Goal: Transaction & Acquisition: Download file/media

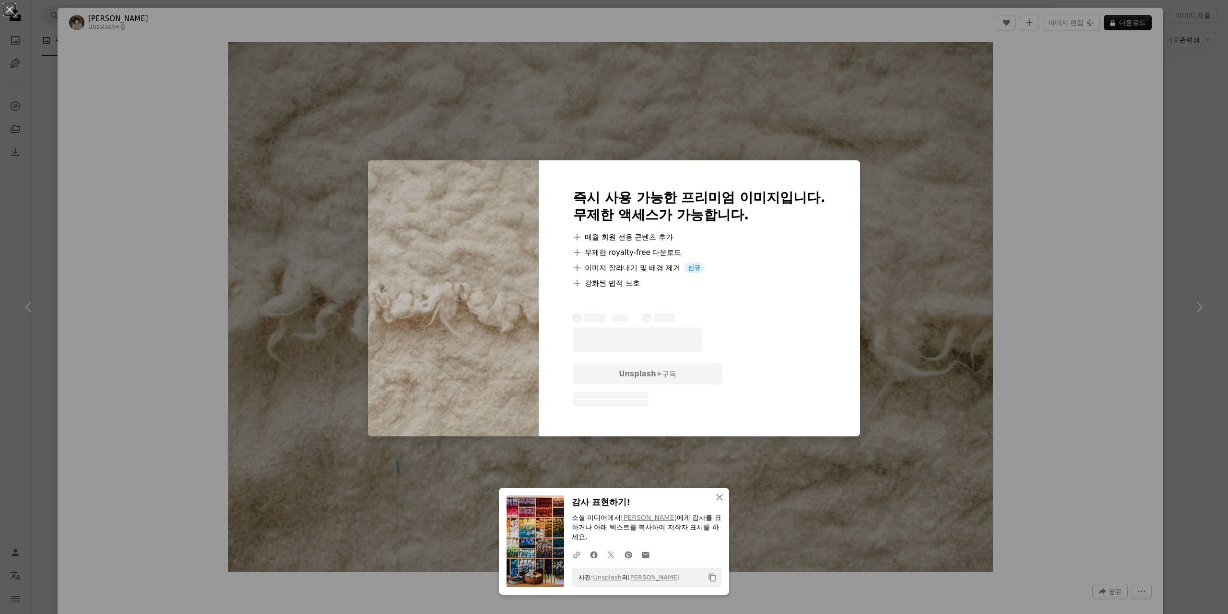
scroll to position [400, 0]
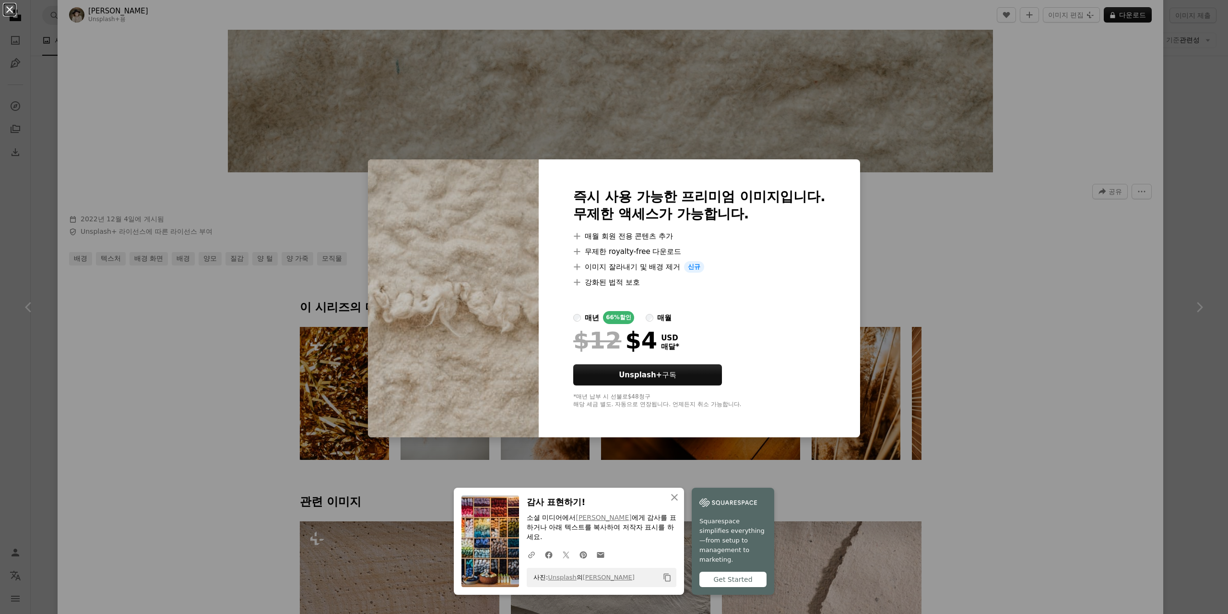
click at [13, 12] on button "An X shape" at bounding box center [10, 10] width 12 height 12
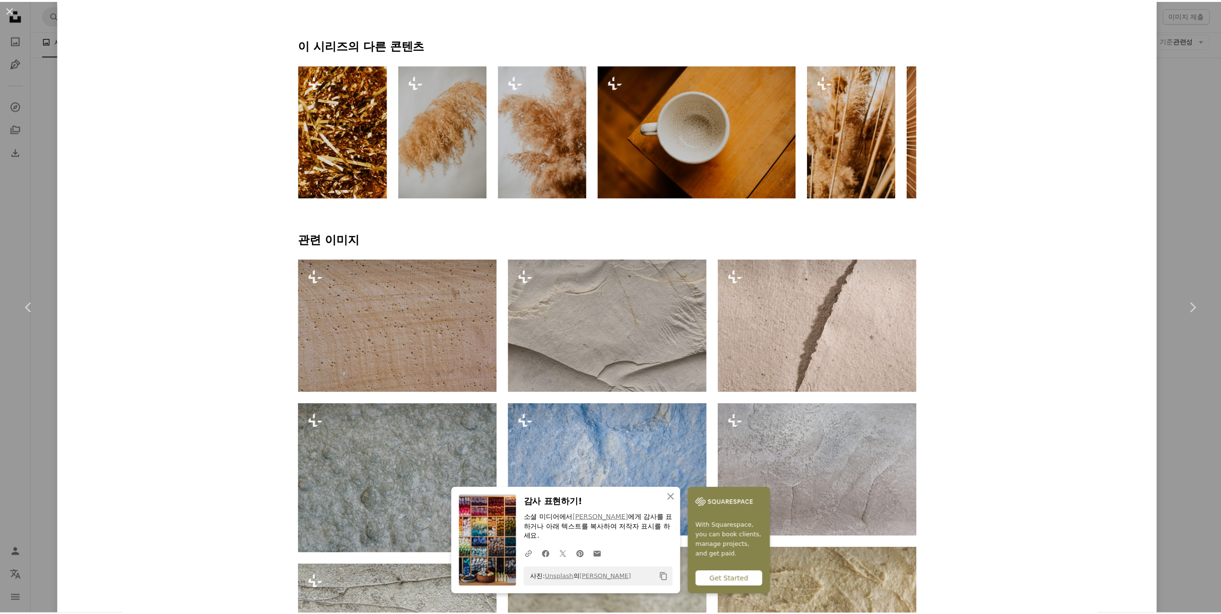
scroll to position [545, 0]
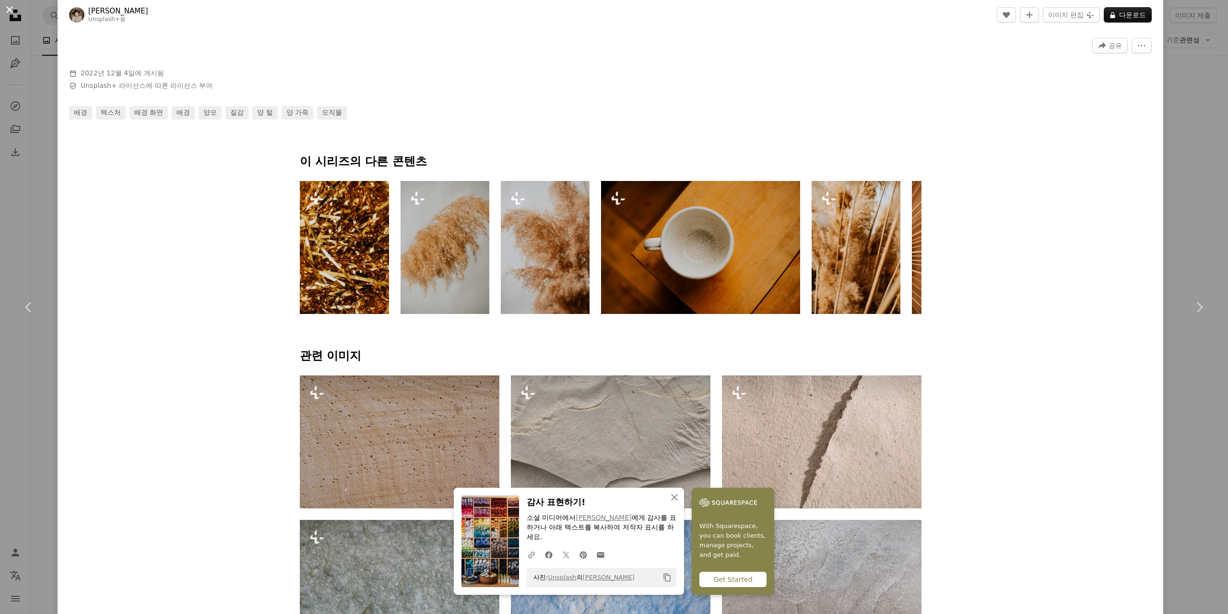
click at [8, 9] on button "An X shape" at bounding box center [10, 10] width 12 height 12
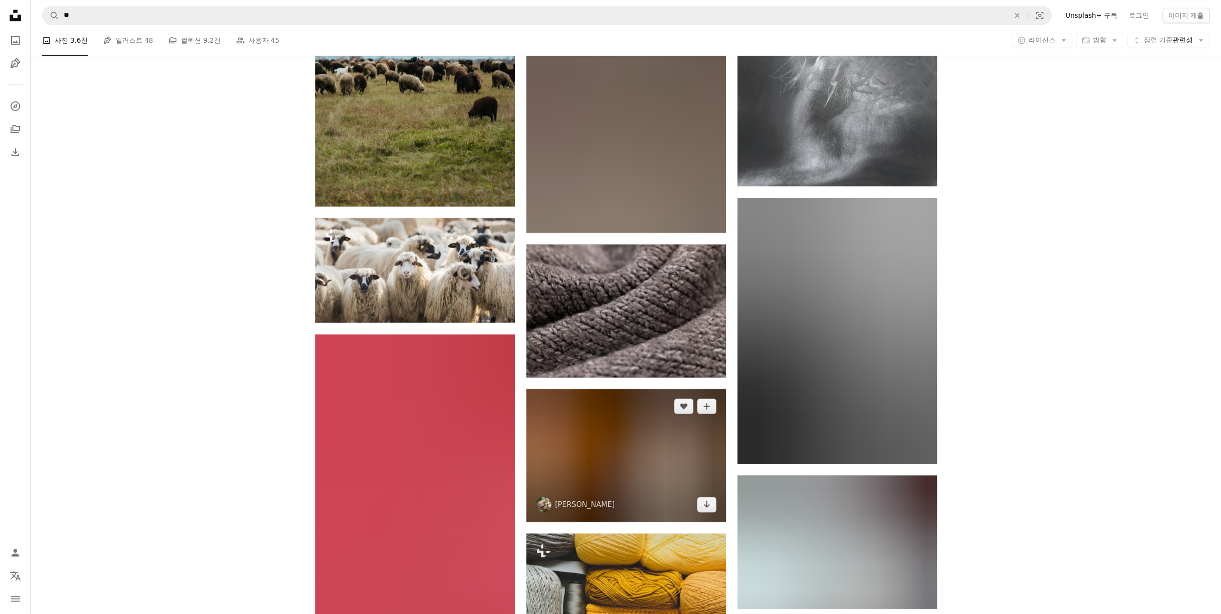
scroll to position [4318, 0]
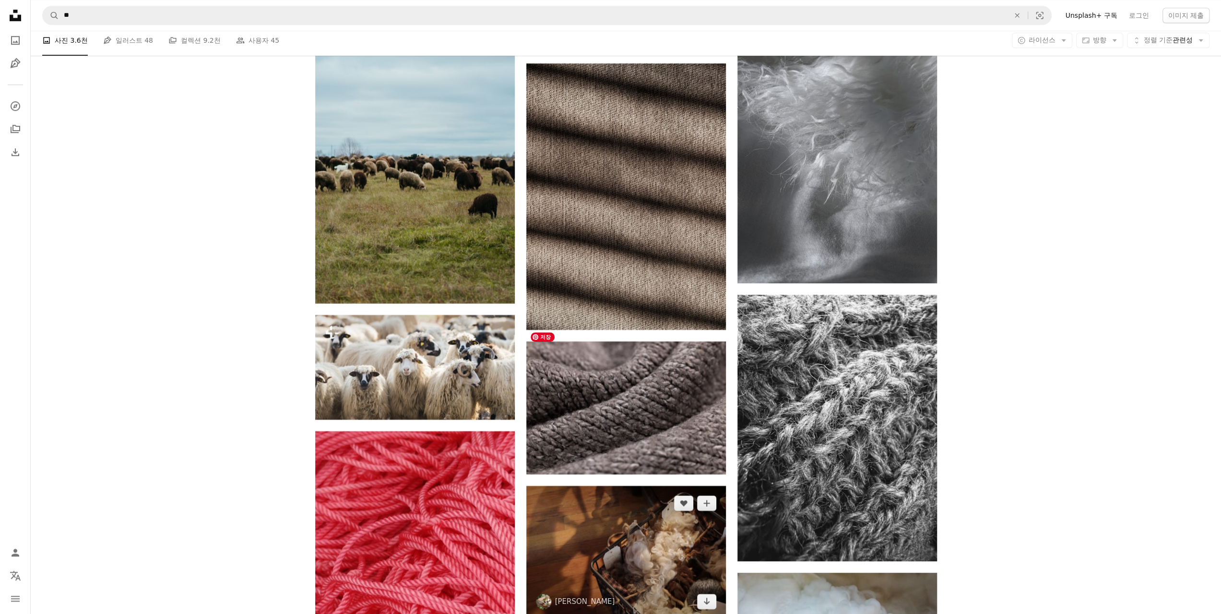
click at [658, 486] on img at bounding box center [626, 552] width 200 height 133
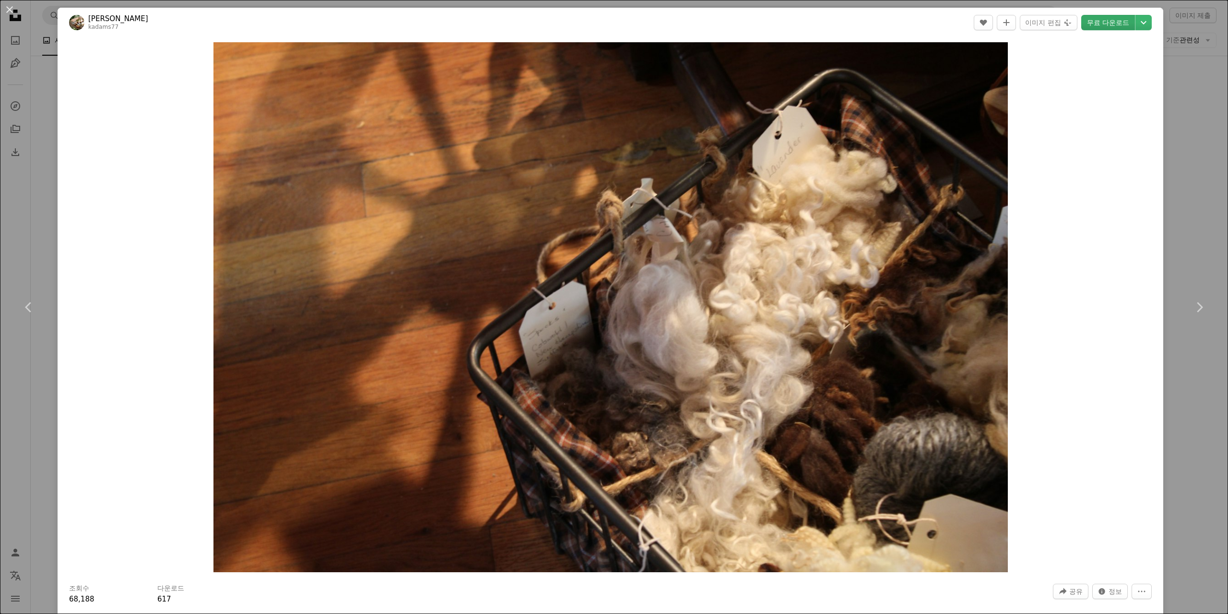
click at [1091, 19] on link "무료 다운로드" at bounding box center [1108, 22] width 54 height 15
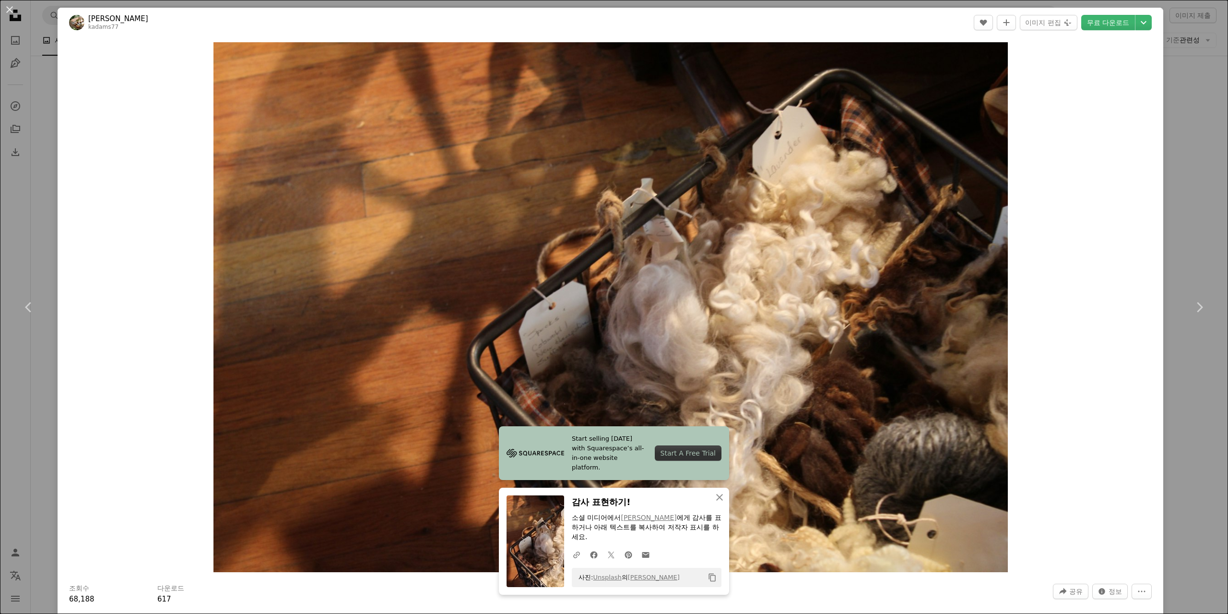
drag, startPoint x: 3, startPoint y: 15, endPoint x: 12, endPoint y: 10, distance: 11.0
click at [5, 15] on button "An X shape" at bounding box center [10, 10] width 12 height 12
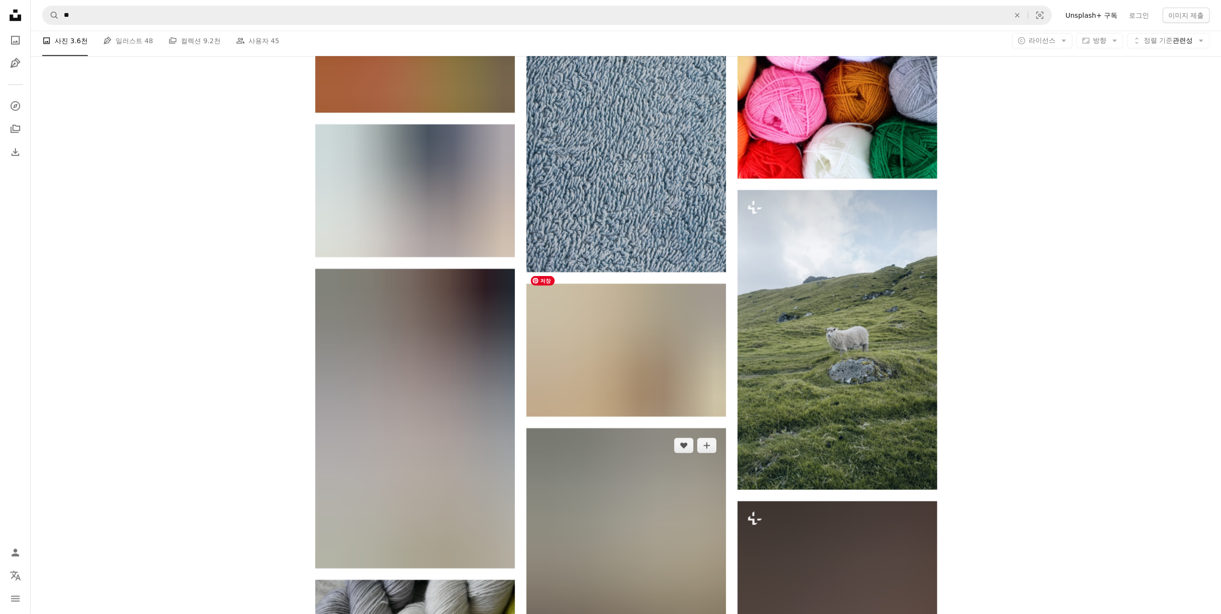
scroll to position [10155, 0]
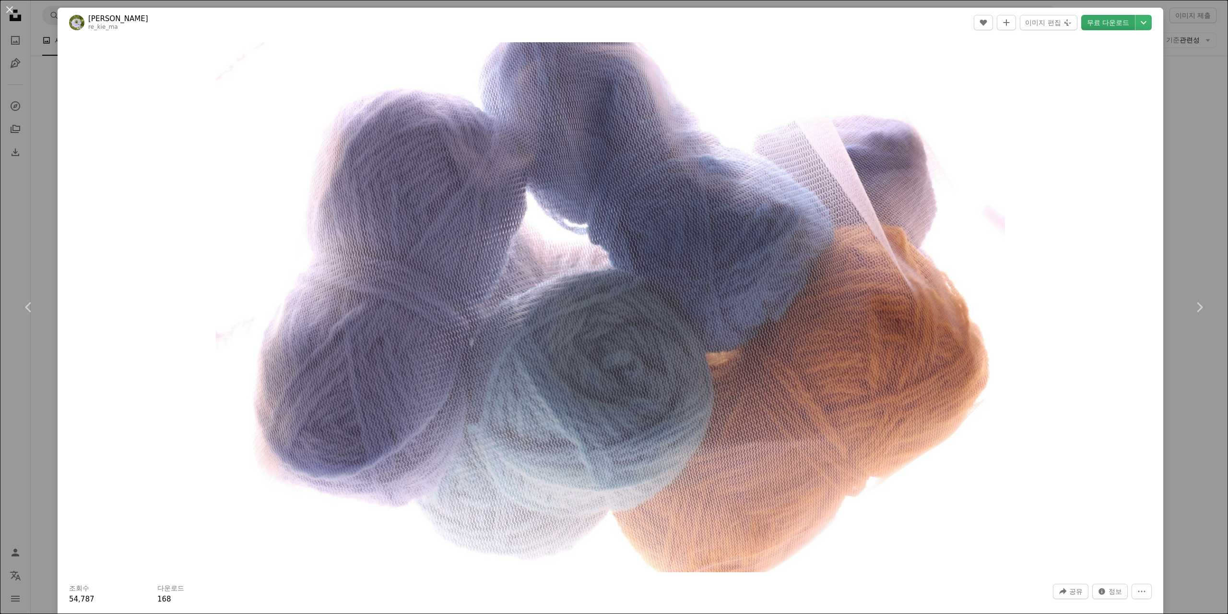
click at [1096, 24] on link "무료 다운로드" at bounding box center [1108, 22] width 54 height 15
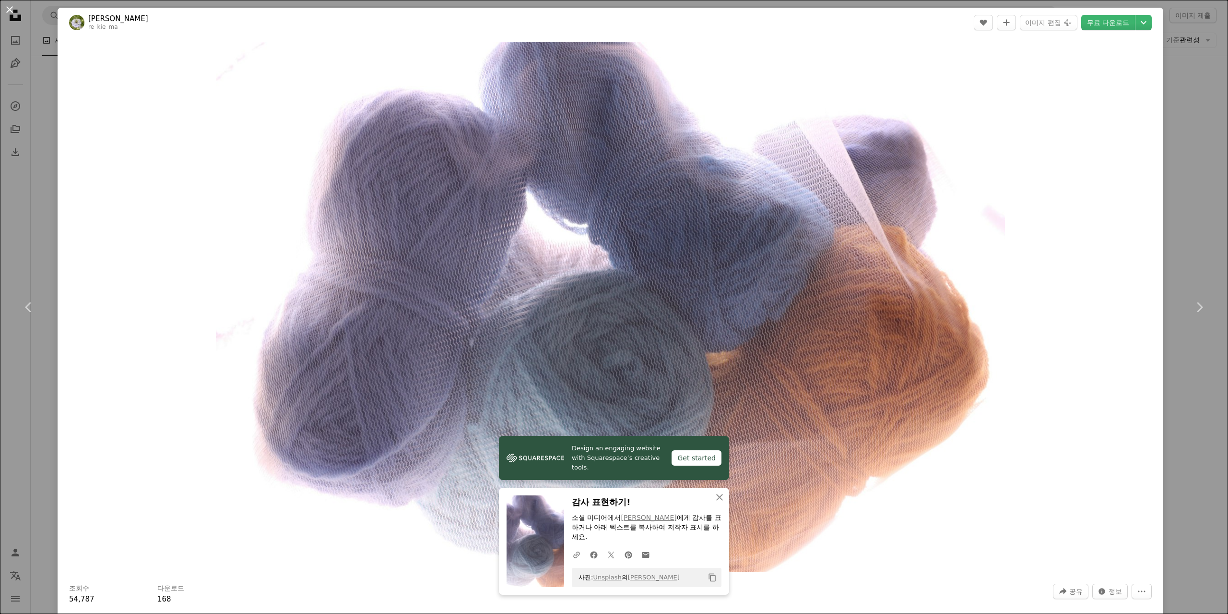
click at [12, 5] on button "An X shape" at bounding box center [10, 10] width 12 height 12
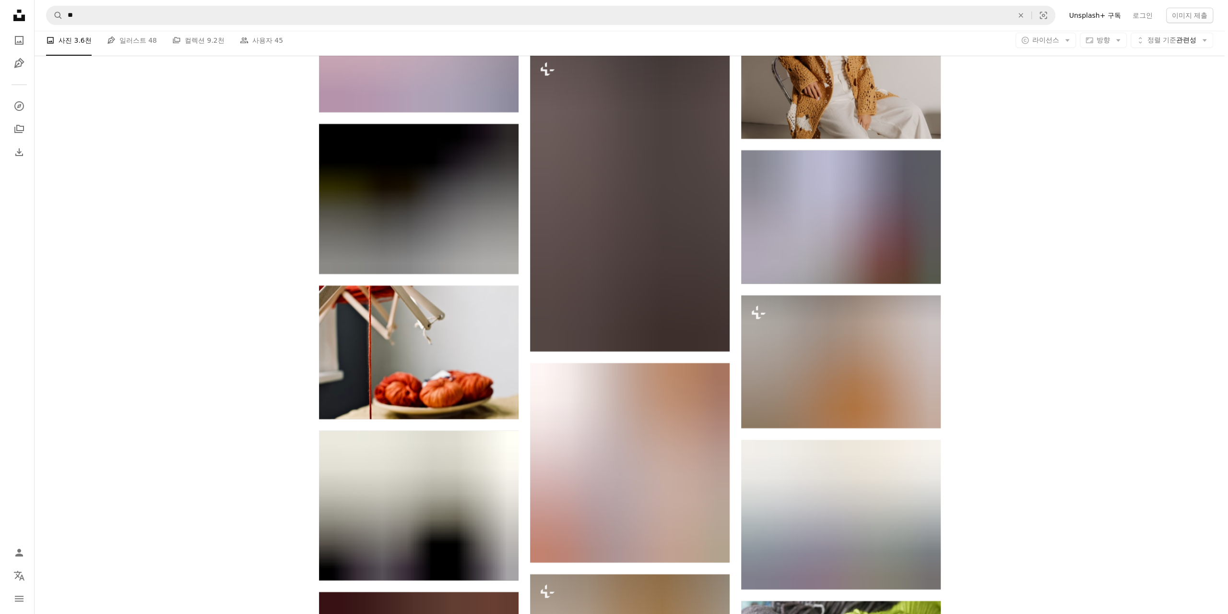
scroll to position [21909, 0]
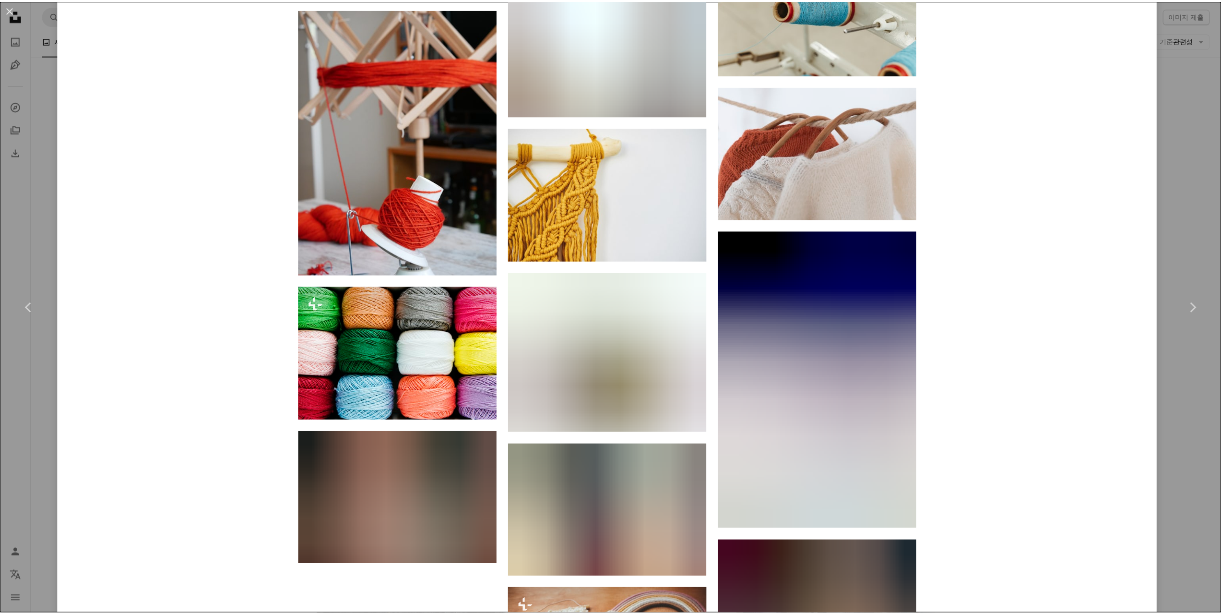
scroll to position [2288, 0]
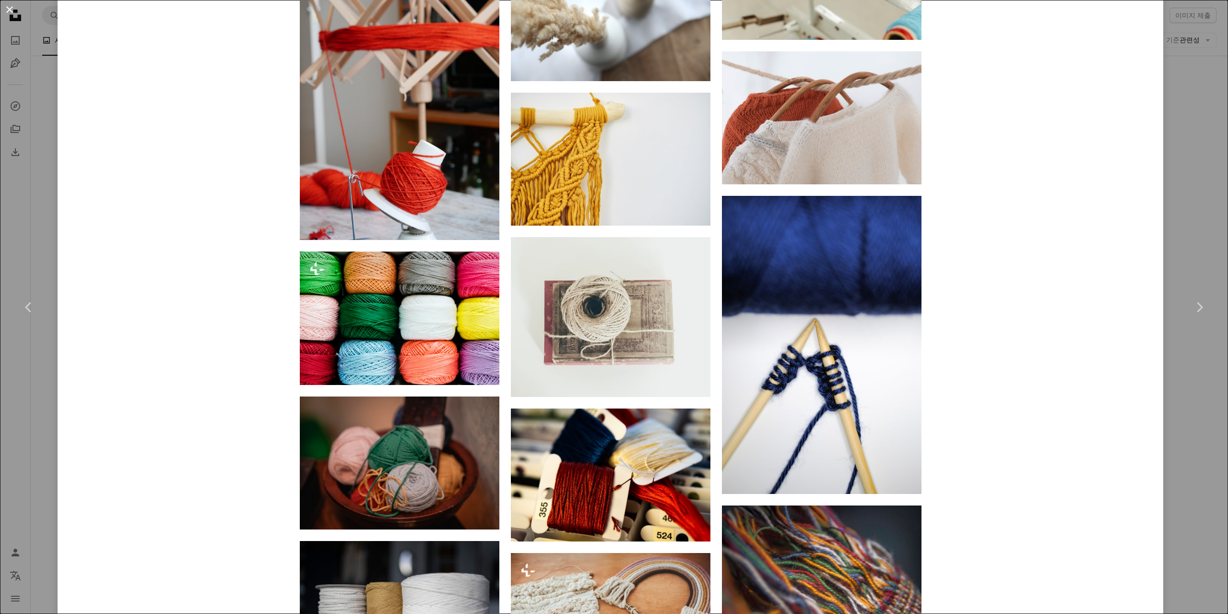
click at [9, 7] on button "An X shape" at bounding box center [10, 10] width 12 height 12
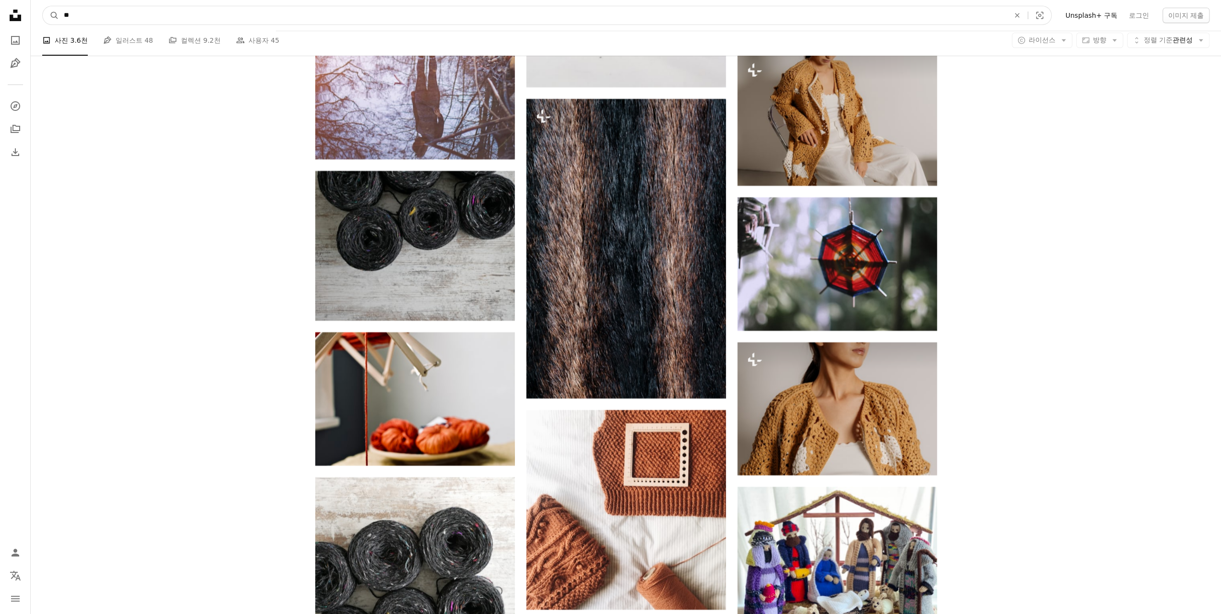
click at [167, 18] on input "**" at bounding box center [533, 15] width 948 height 18
type input "*****"
click at [43, 6] on button "A magnifying glass" at bounding box center [51, 15] width 16 height 18
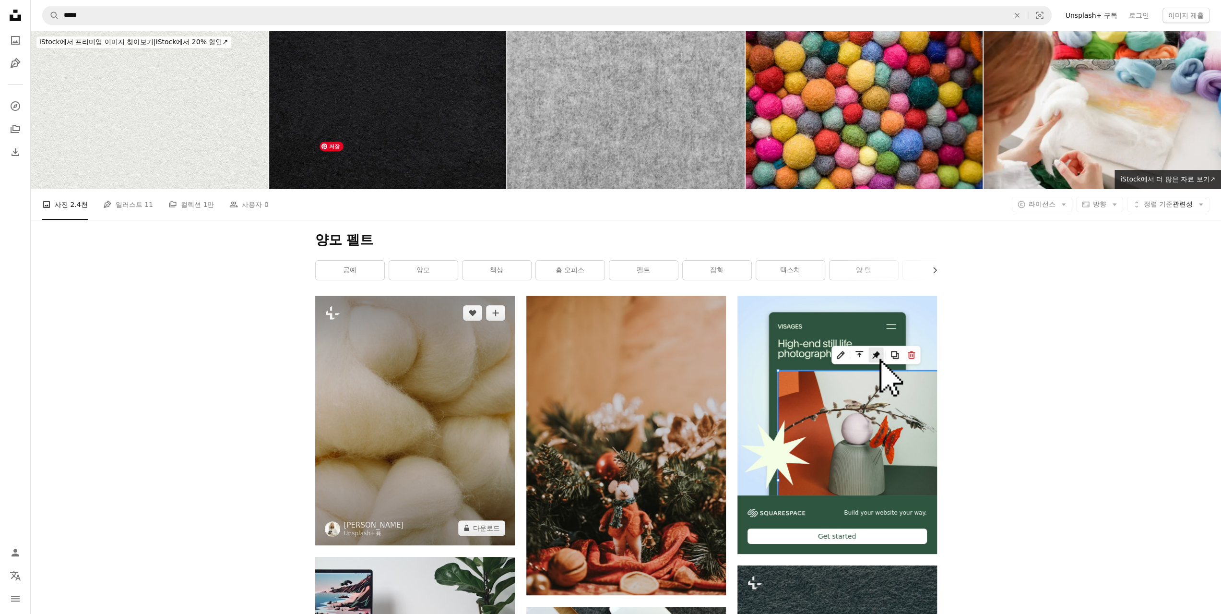
click at [393, 296] on img at bounding box center [415, 420] width 200 height 249
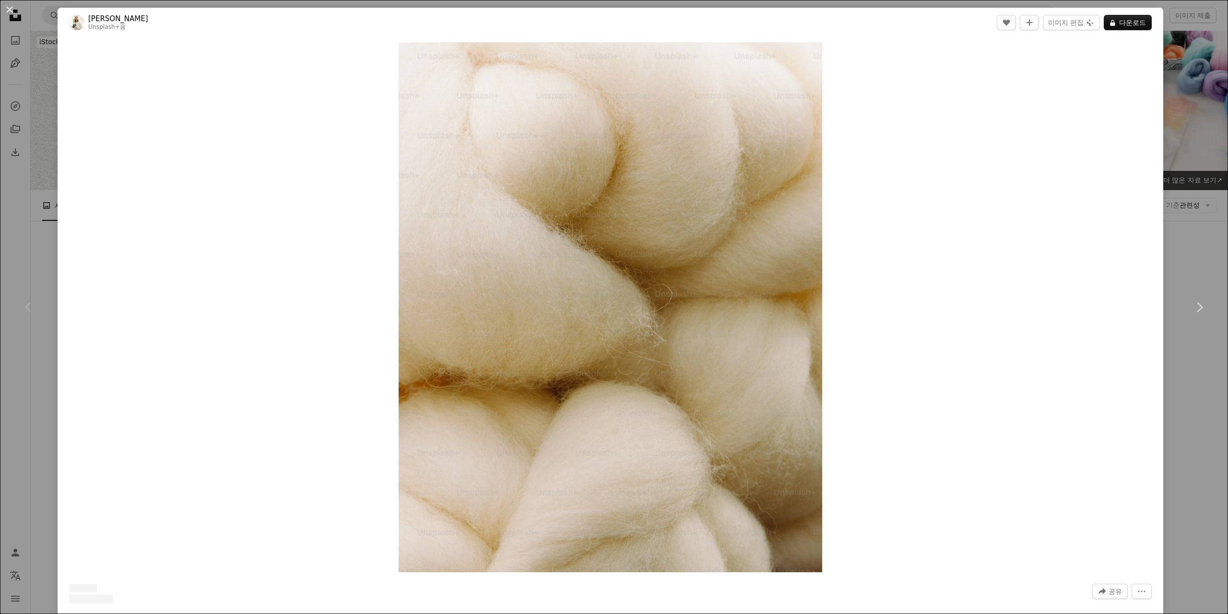
click at [1123, 14] on header "[PERSON_NAME] Unsplash+ 용 A heart A plus sign 이미지 편집 Plus sign for Unsplash+ A …" at bounding box center [611, 23] width 1106 height 30
click at [1126, 22] on button "A lock 다운로드" at bounding box center [1128, 22] width 48 height 15
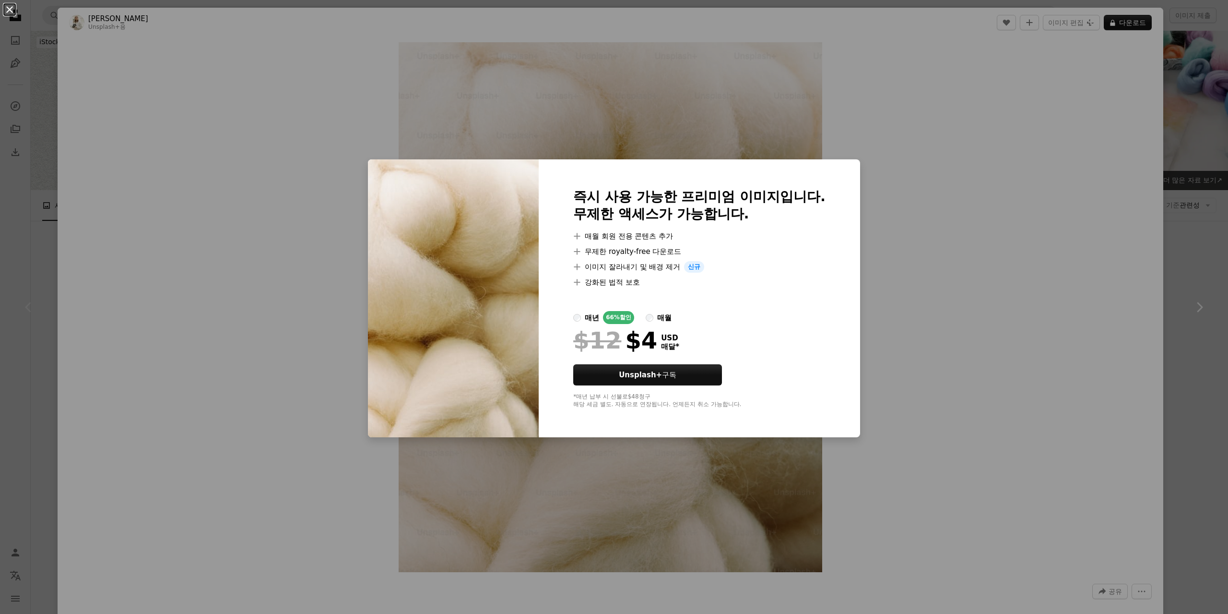
click at [11, 9] on button "An X shape" at bounding box center [10, 10] width 12 height 12
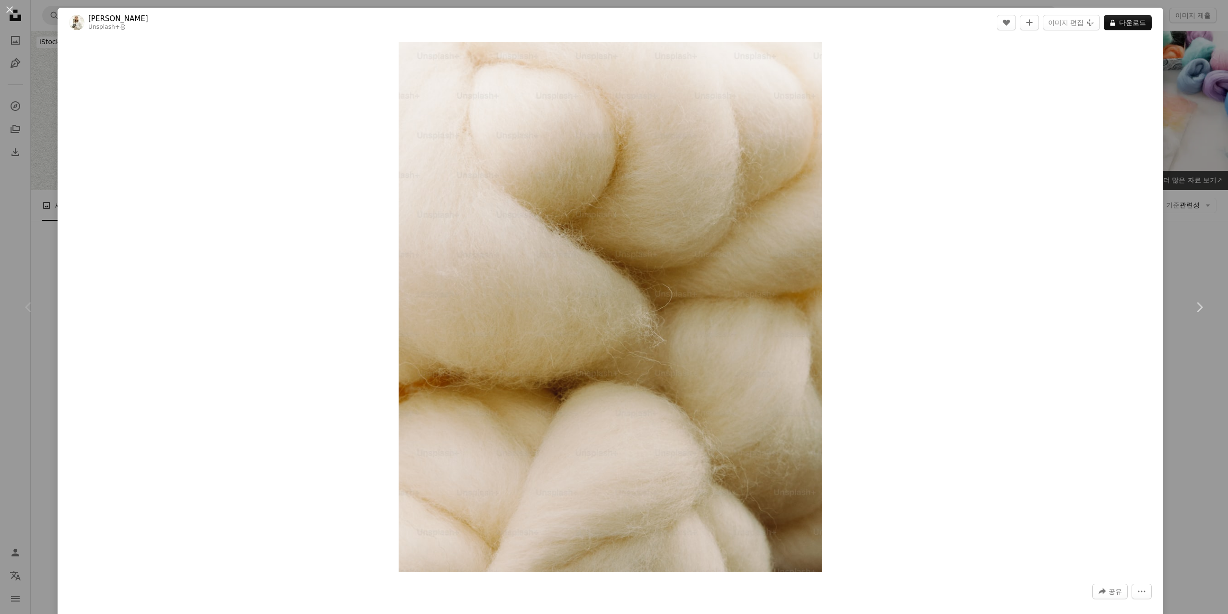
click at [7, 13] on button "An X shape" at bounding box center [10, 10] width 12 height 12
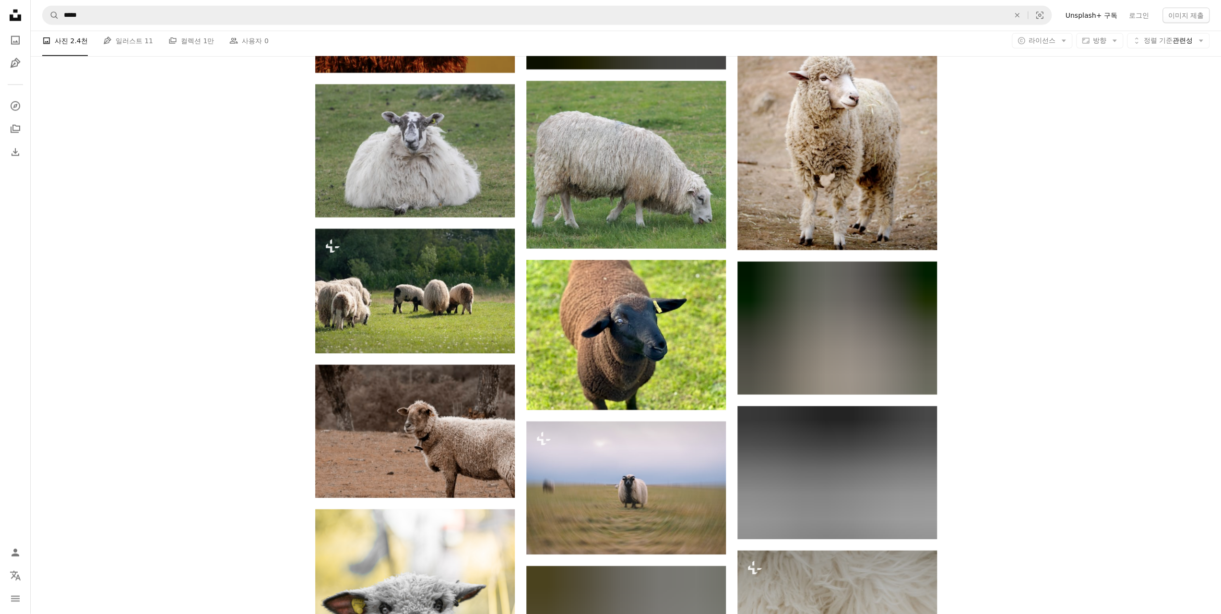
scroll to position [5917, 0]
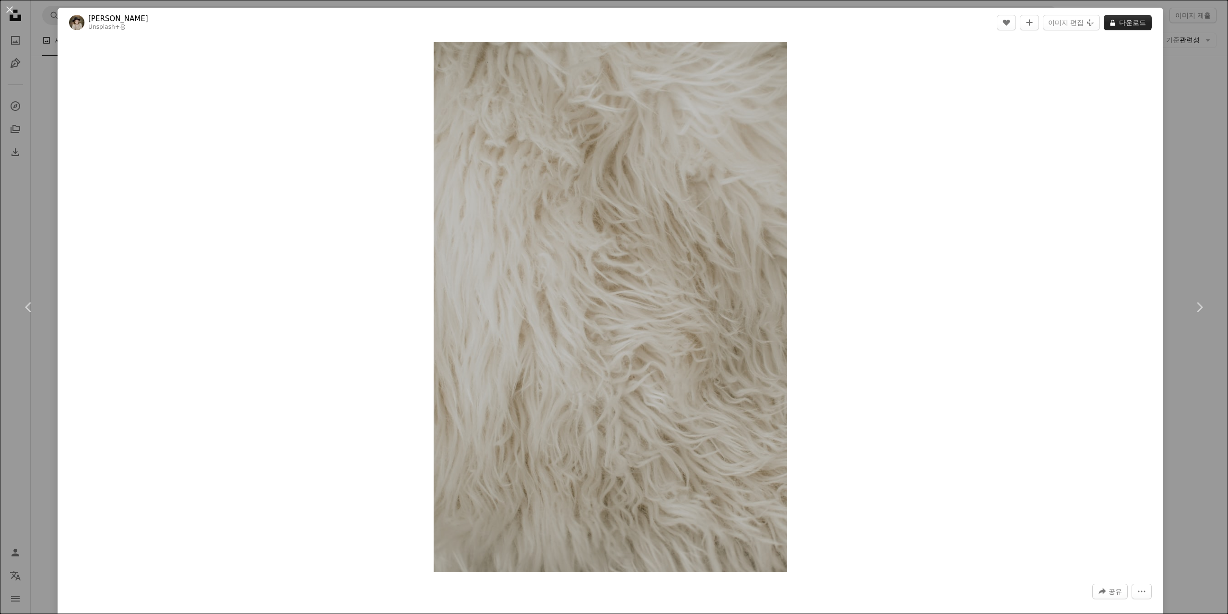
click at [1124, 27] on button "A lock 다운로드" at bounding box center [1128, 22] width 48 height 15
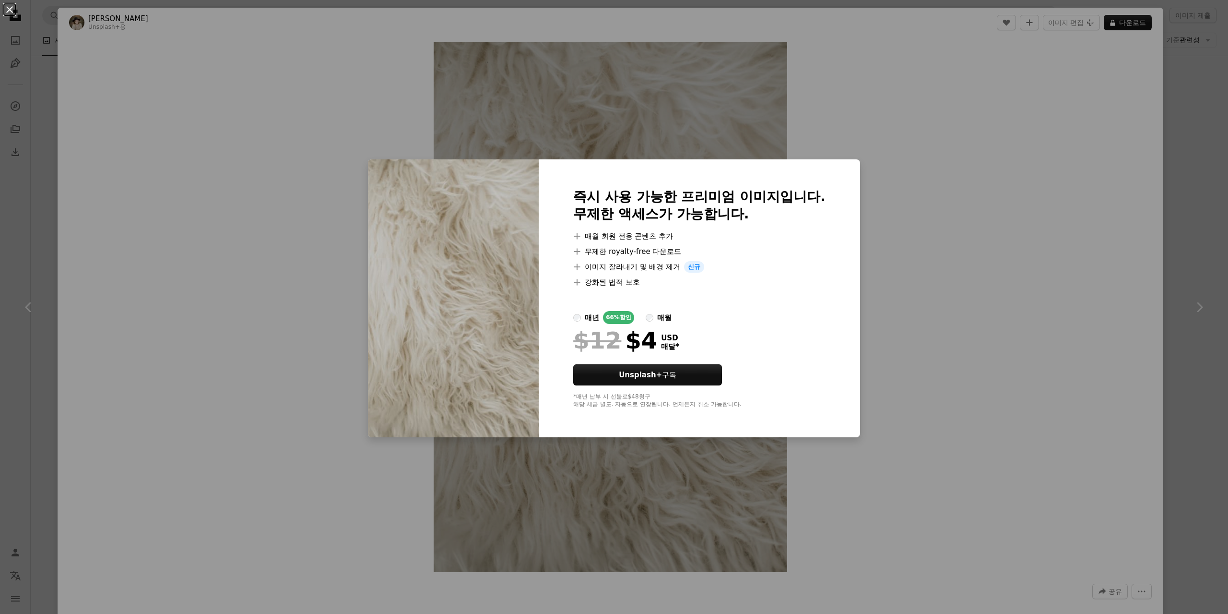
click at [10, 13] on button "An X shape" at bounding box center [10, 10] width 12 height 12
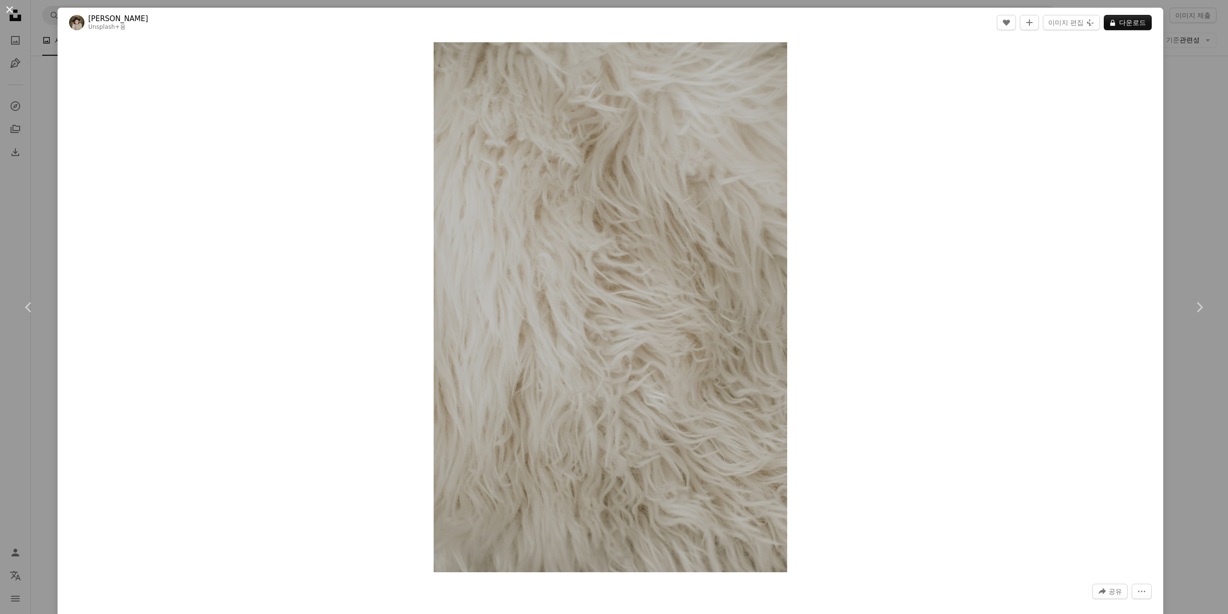
click at [7, 9] on button "An X shape" at bounding box center [10, 10] width 12 height 12
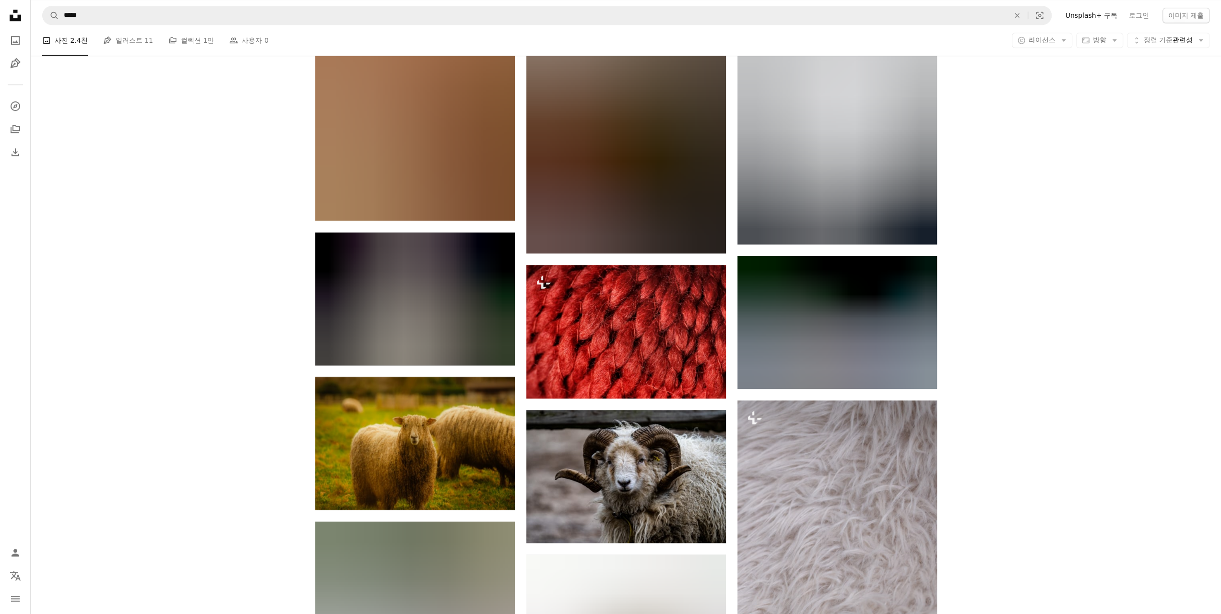
scroll to position [8316, 0]
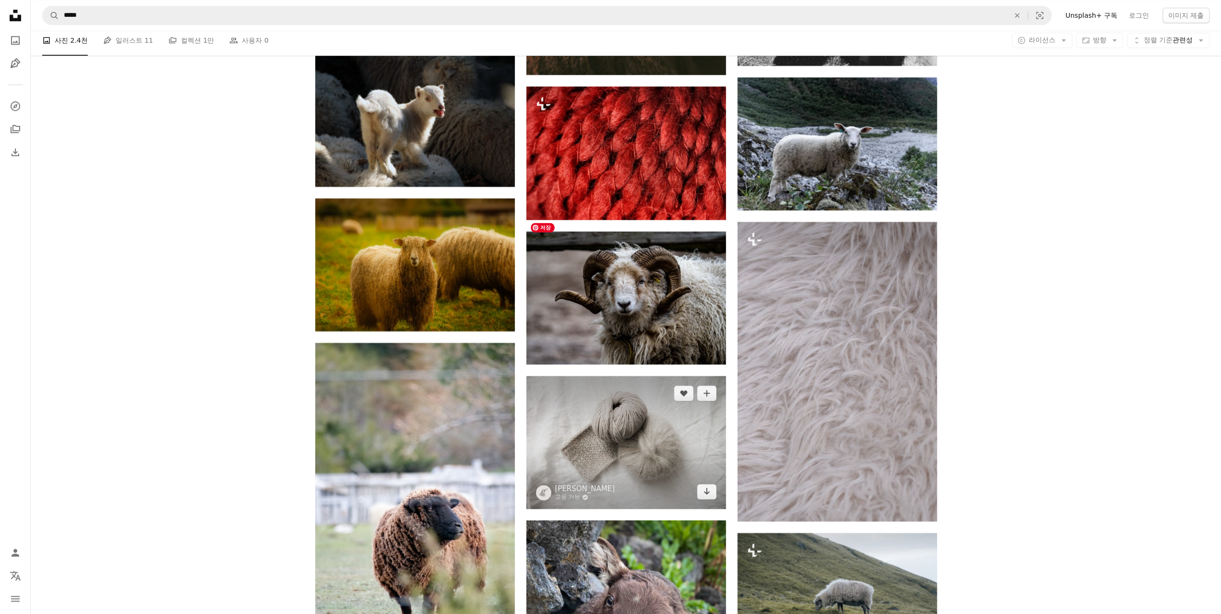
click at [642, 376] on img at bounding box center [626, 442] width 200 height 133
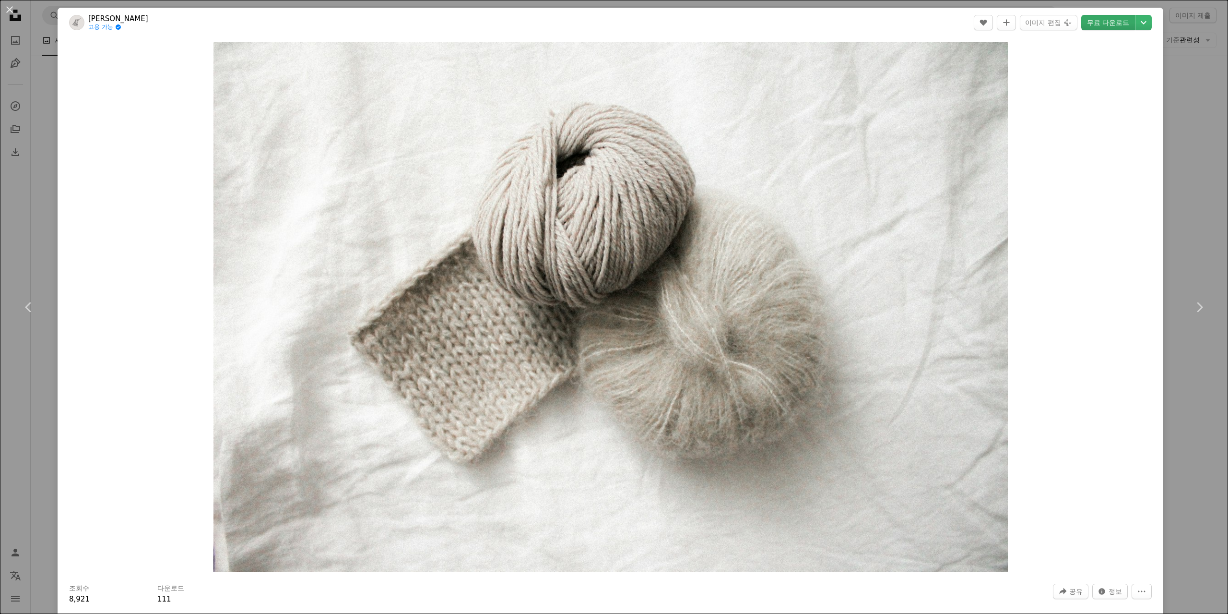
click at [1115, 22] on link "무료 다운로드" at bounding box center [1108, 22] width 54 height 15
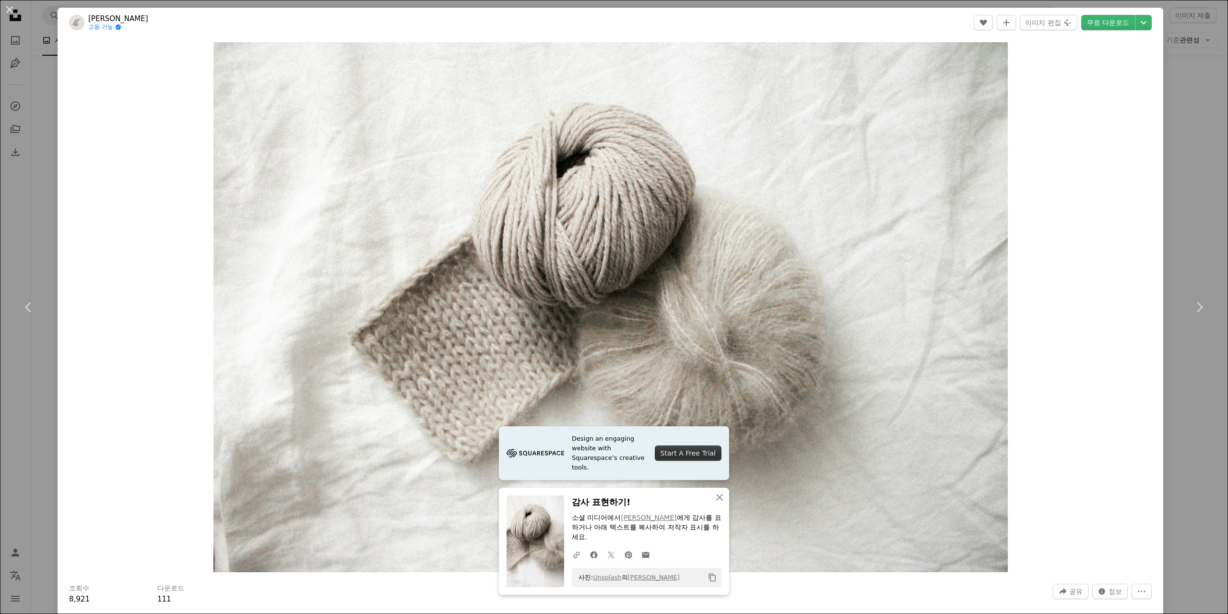
drag, startPoint x: 1, startPoint y: 9, endPoint x: 157, endPoint y: 82, distance: 172.8
click at [4, 9] on button "An X shape" at bounding box center [10, 10] width 12 height 12
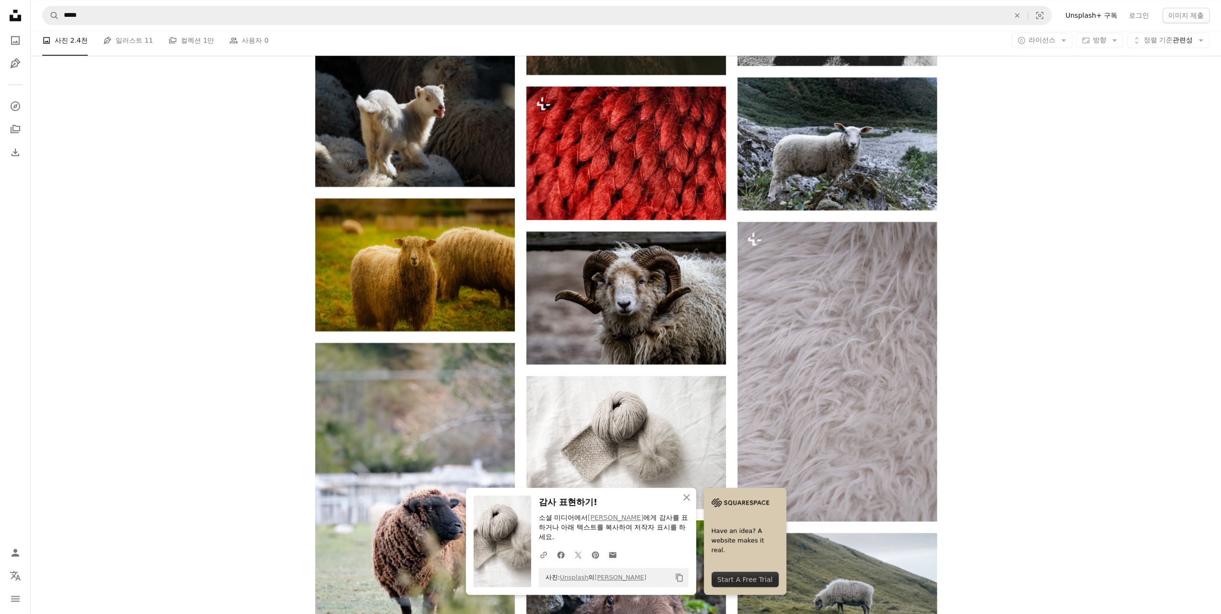
drag, startPoint x: 1173, startPoint y: 504, endPoint x: 1037, endPoint y: 491, distance: 136.4
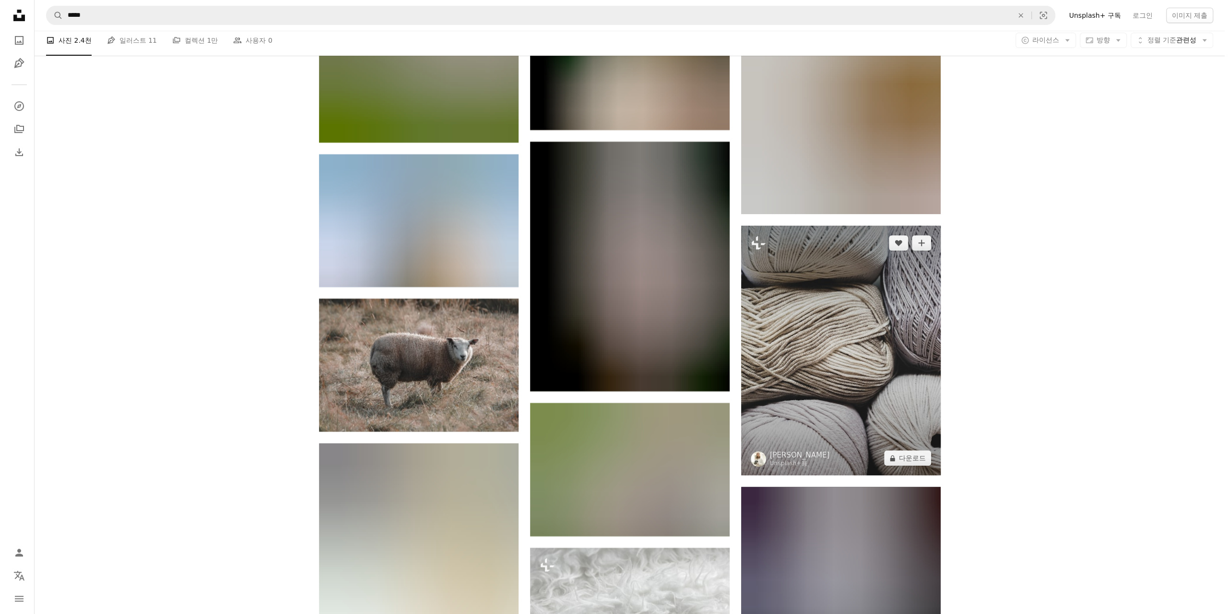
scroll to position [21430, 0]
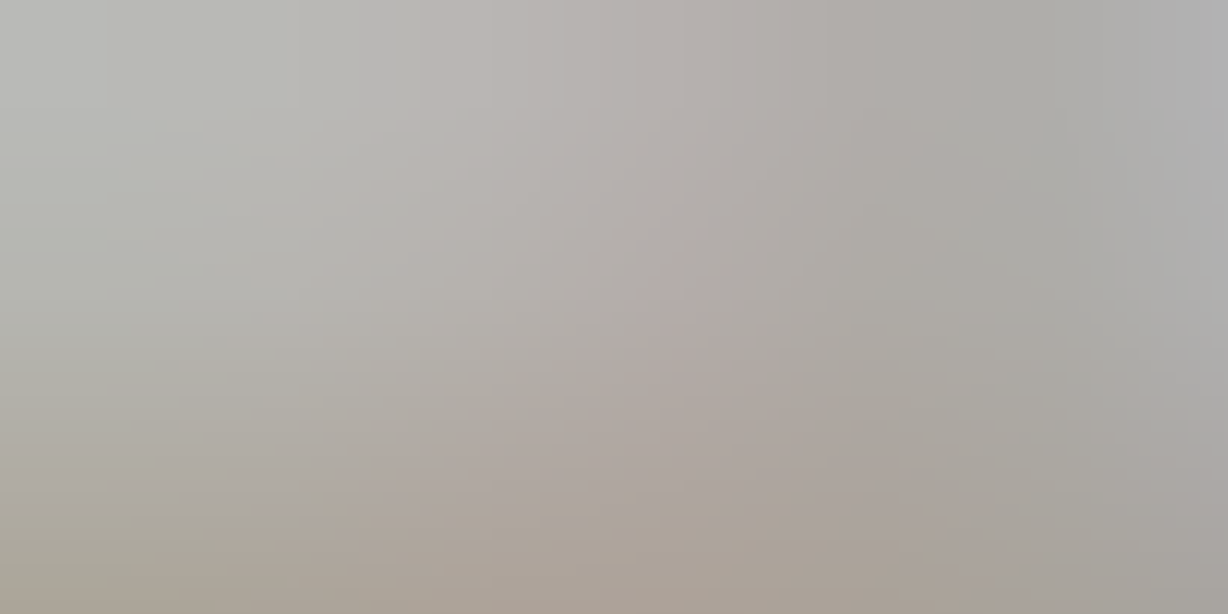
scroll to position [452, 0]
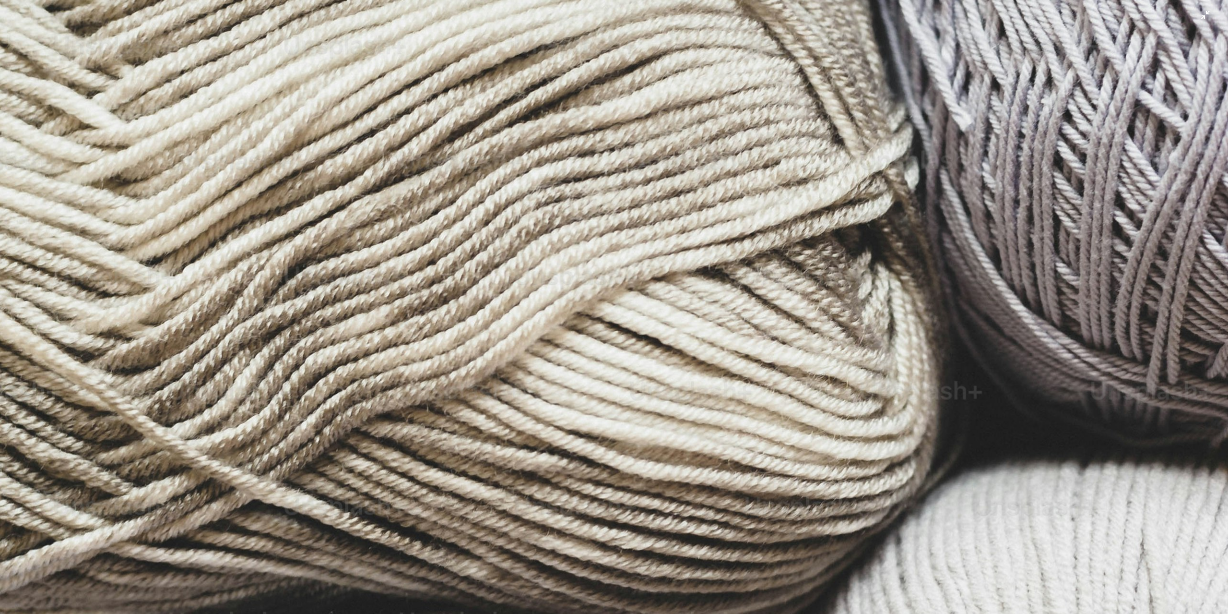
click at [481, 120] on img "이 이미지 축소" at bounding box center [614, 316] width 1229 height 1536
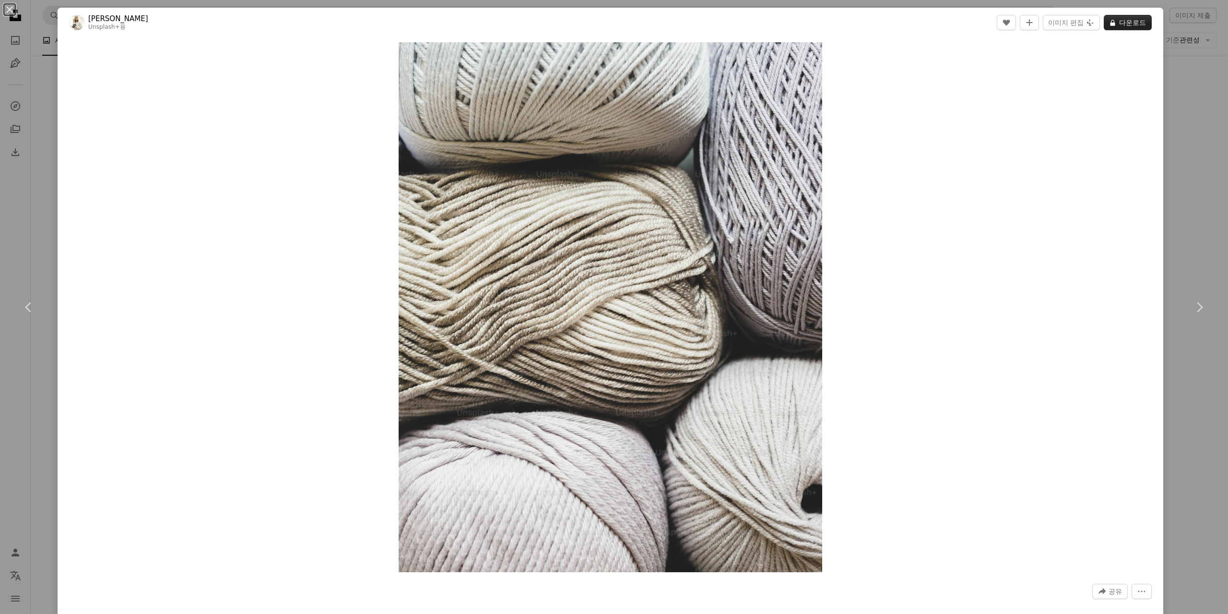
click at [1119, 20] on button "A lock 다운로드" at bounding box center [1128, 22] width 48 height 15
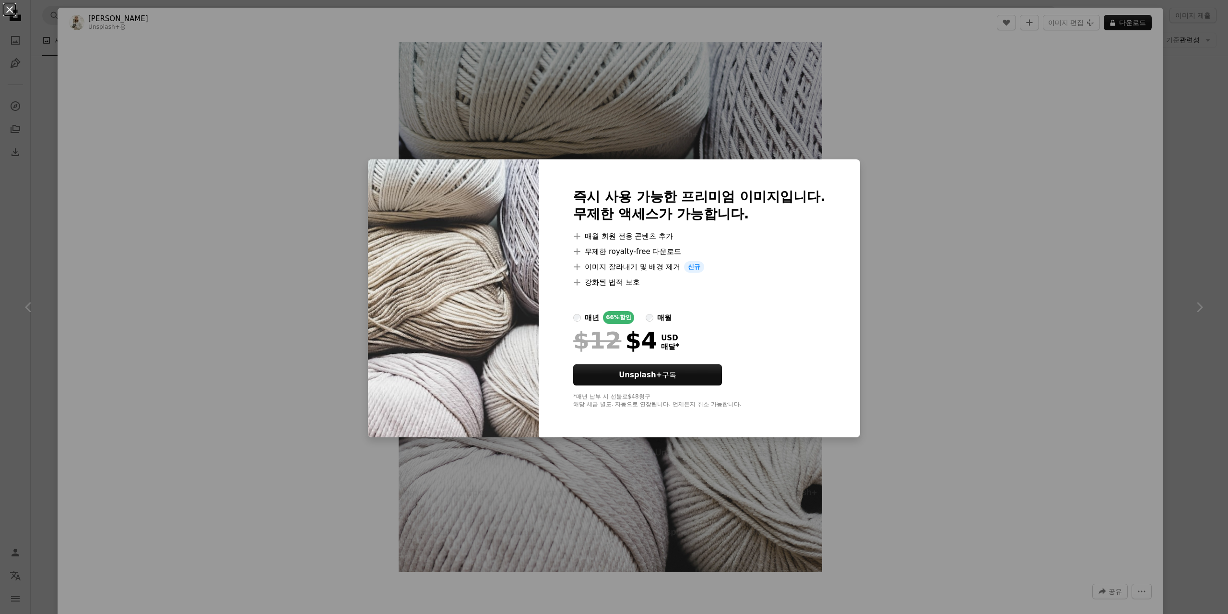
click at [13, 8] on button "An X shape" at bounding box center [10, 10] width 12 height 12
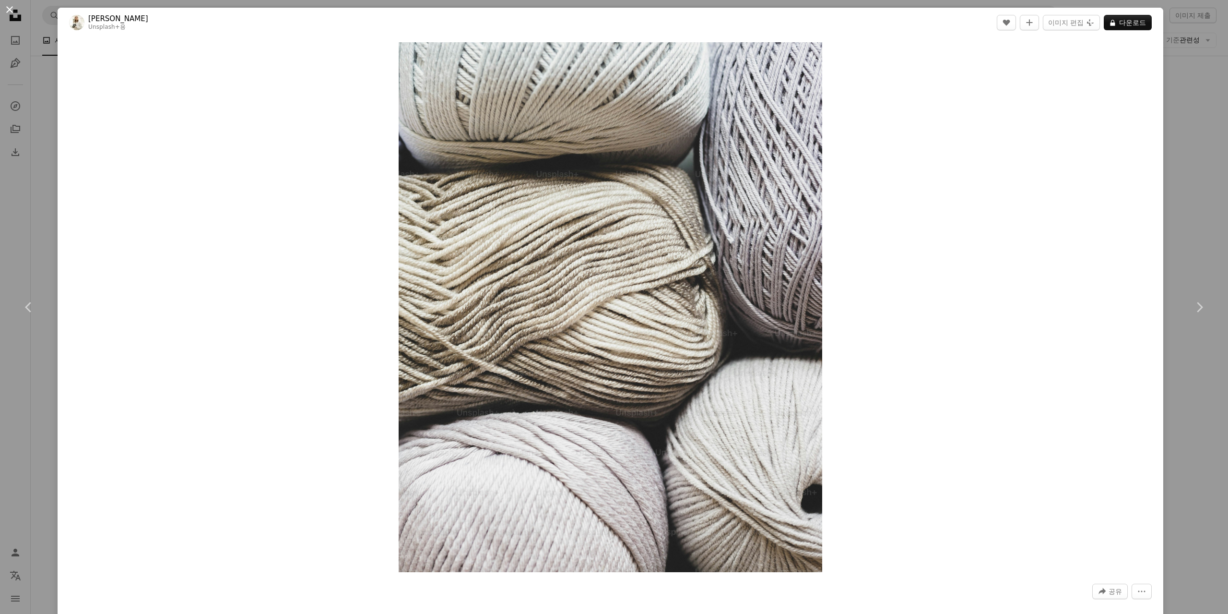
click at [8, 11] on button "An X shape" at bounding box center [10, 10] width 12 height 12
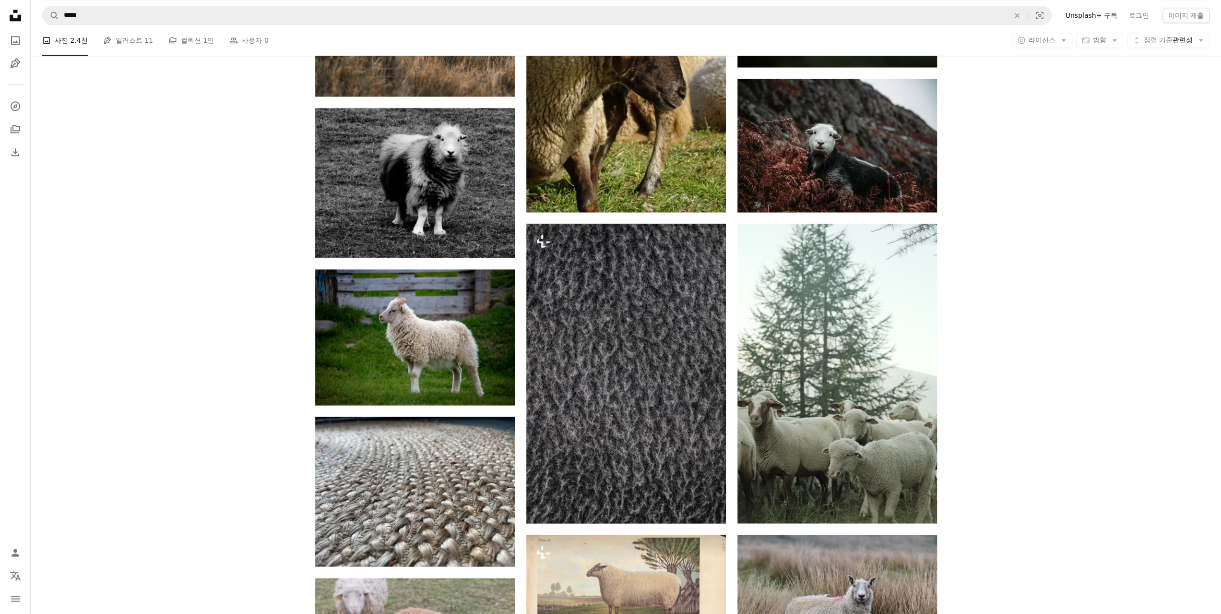
scroll to position [22709, 0]
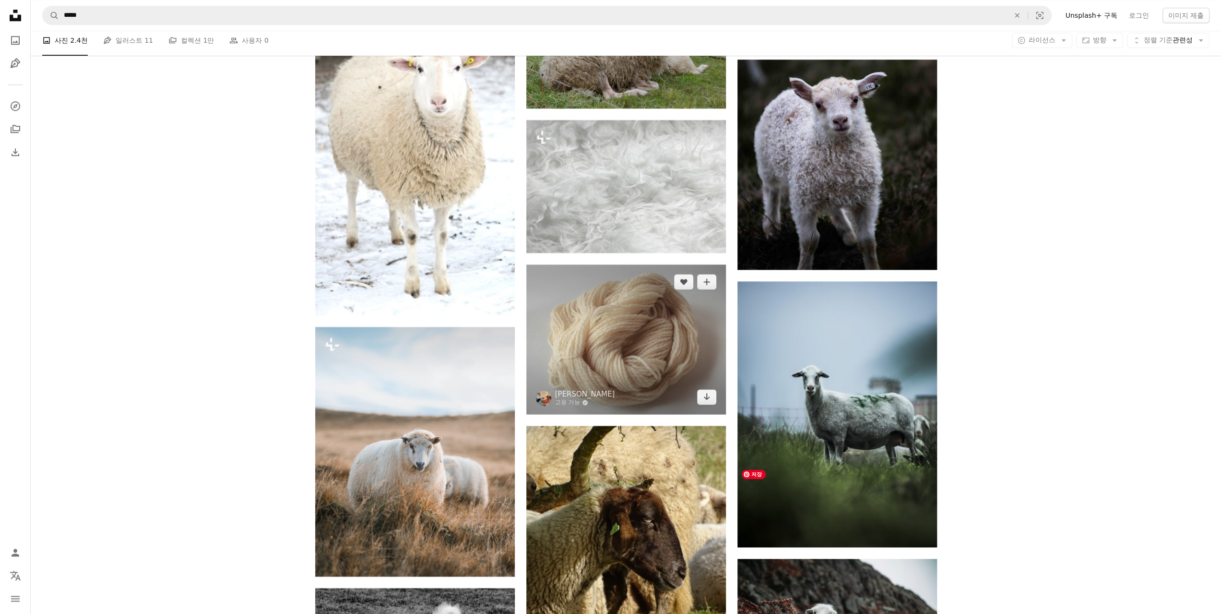
click at [644, 264] on img at bounding box center [626, 339] width 200 height 150
click at [640, 264] on img at bounding box center [626, 339] width 200 height 150
